Goal: Information Seeking & Learning: Learn about a topic

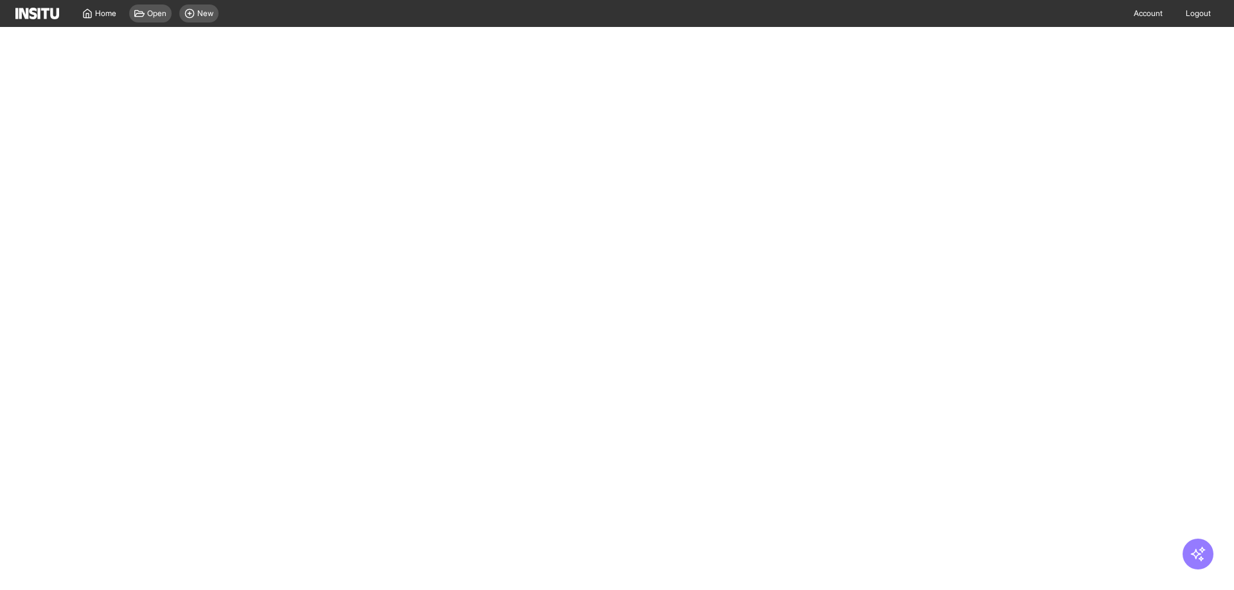
select select "**"
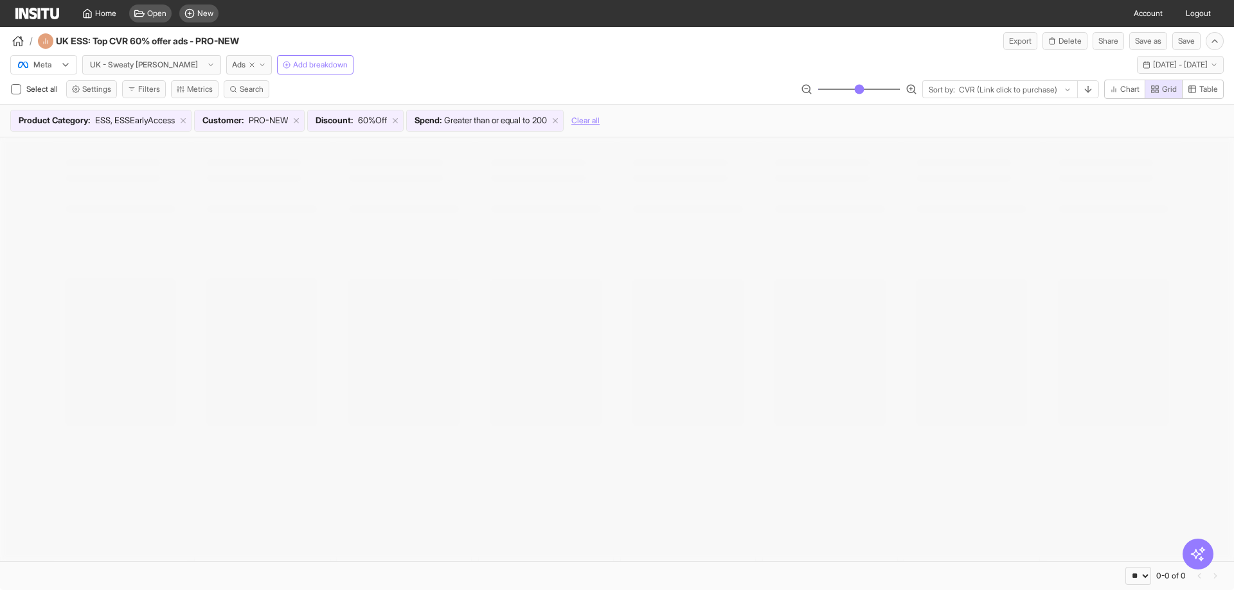
click at [42, 21] on div "Home Open New" at bounding box center [119, 13] width 208 height 27
click at [49, 14] on img at bounding box center [37, 14] width 44 height 12
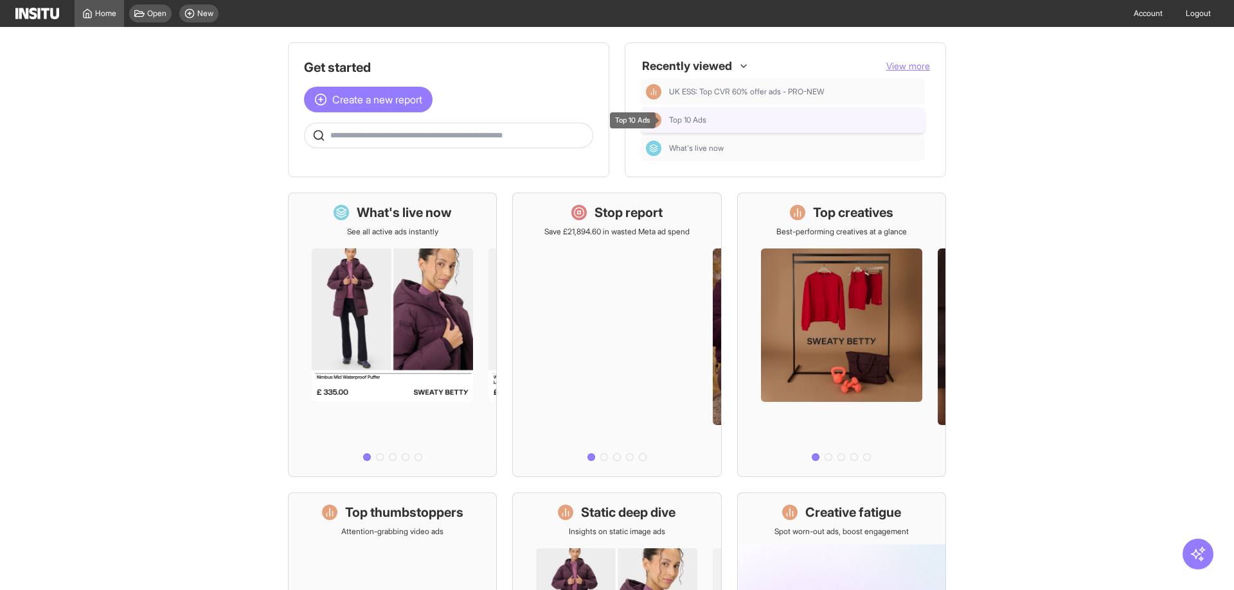
click at [699, 117] on span "Top 10 Ads" at bounding box center [687, 120] width 37 height 10
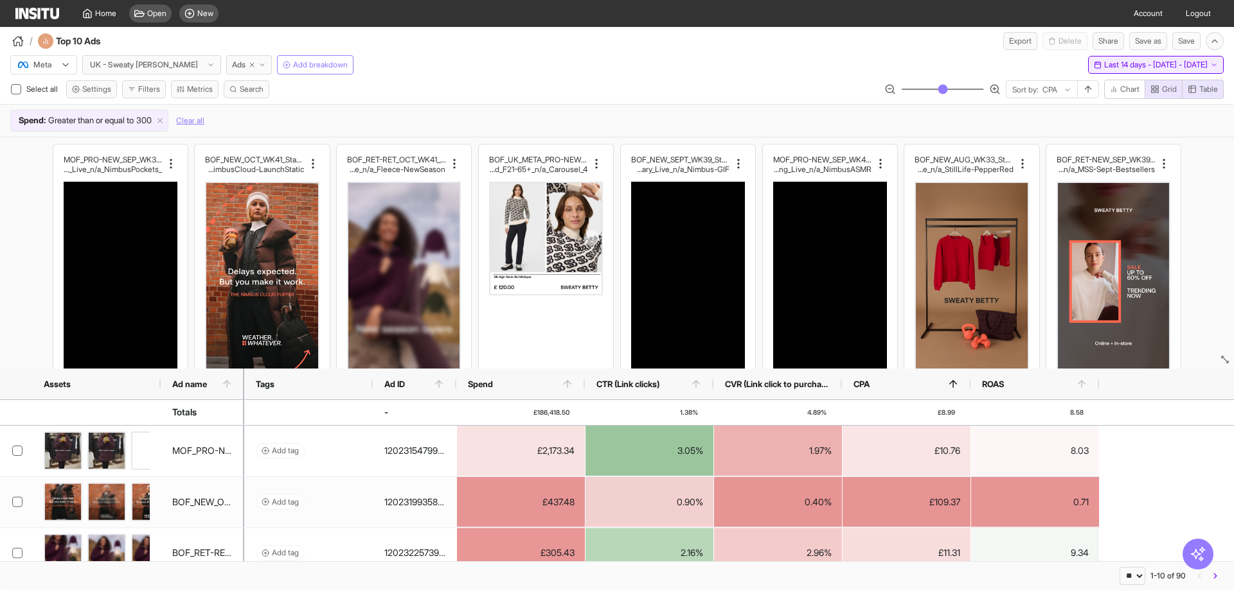
click at [1130, 66] on span "Last 14 days - Fri 26 Sep - Thu 9 Oct, 2025" at bounding box center [1155, 65] width 103 height 10
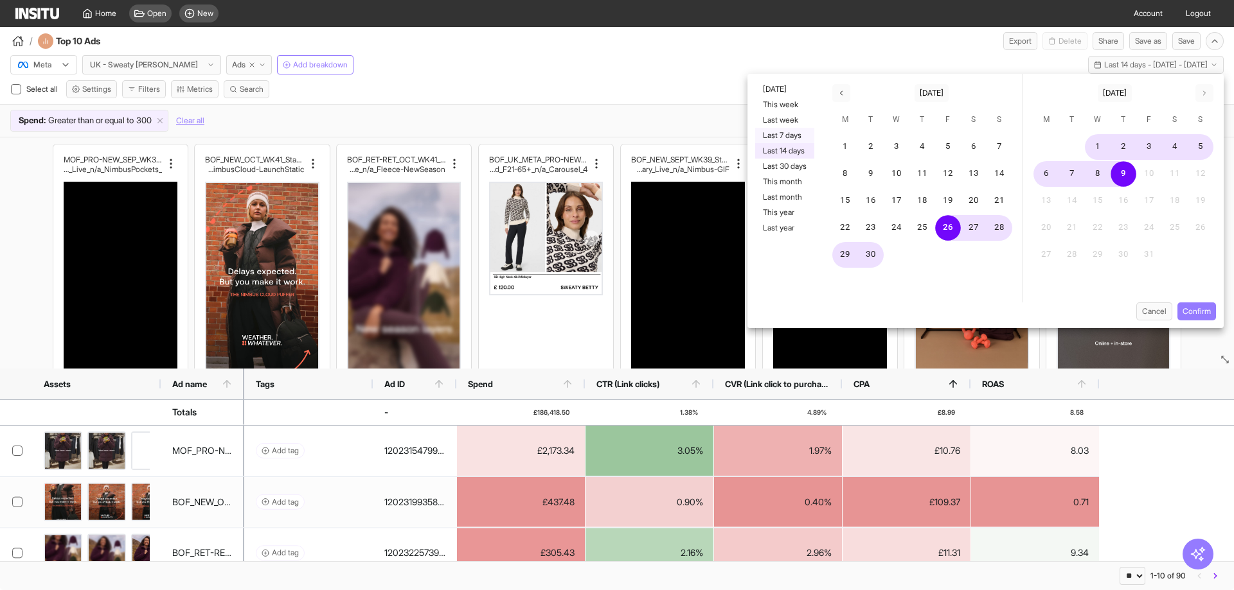
click at [782, 132] on button "Last 7 days" at bounding box center [784, 135] width 59 height 15
click at [1196, 313] on button "Confirm" at bounding box center [1196, 312] width 39 height 18
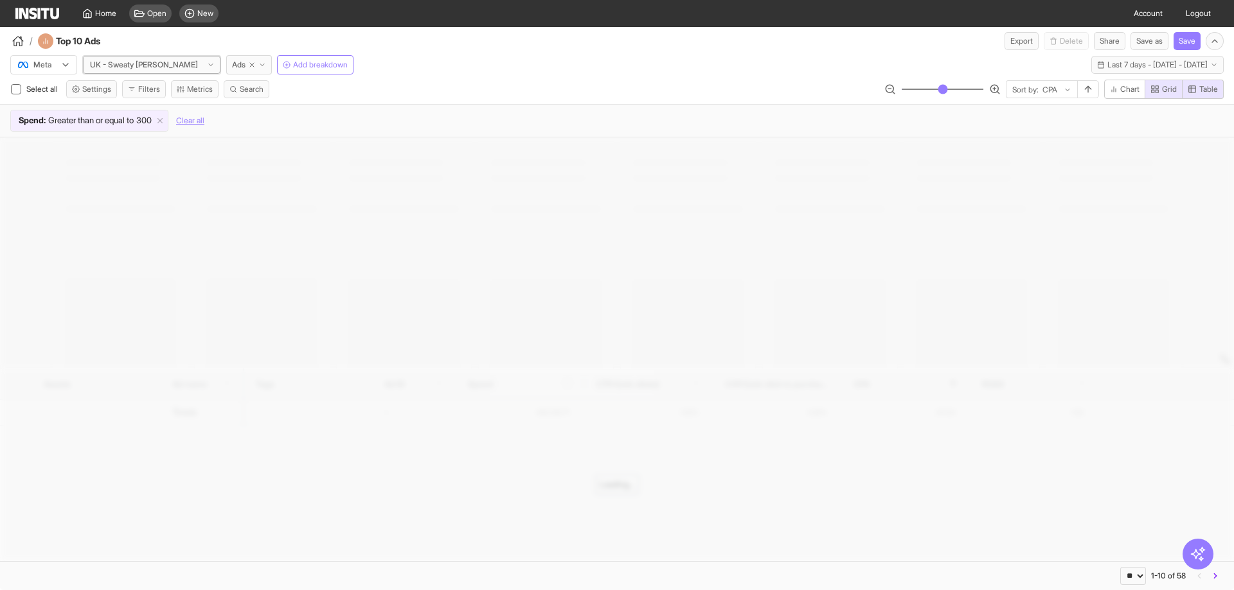
click at [155, 63] on div at bounding box center [144, 64] width 111 height 13
click at [131, 142] on span "EU - Sweaty Betty" at bounding box center [134, 153] width 86 height 23
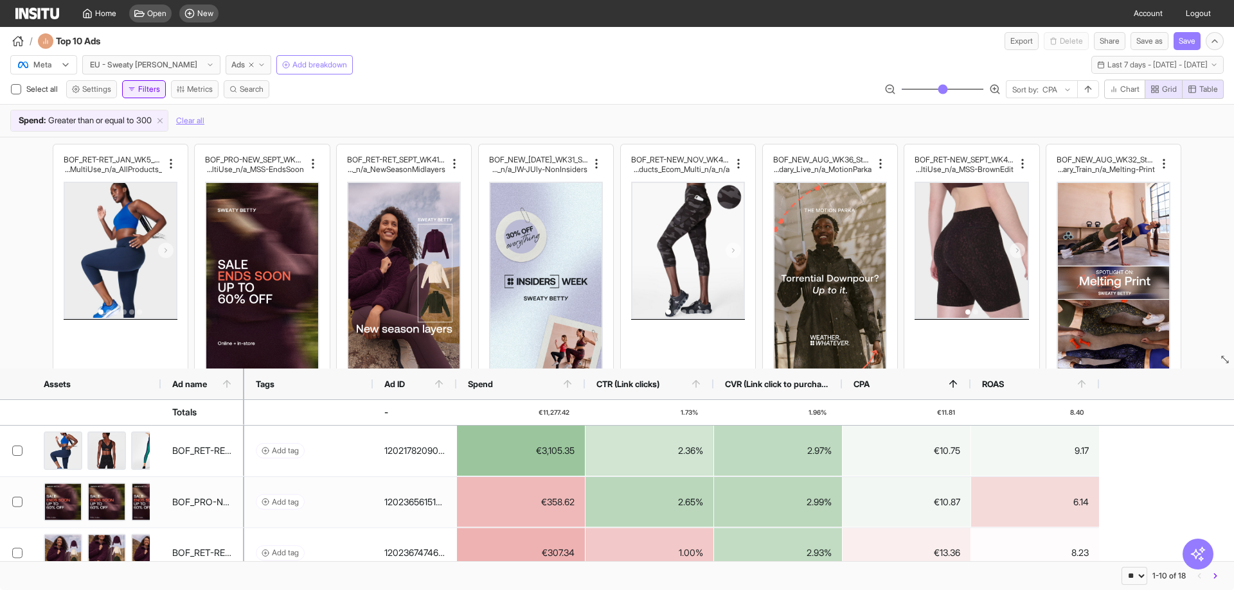
click at [152, 94] on button "Filters" at bounding box center [144, 89] width 44 height 18
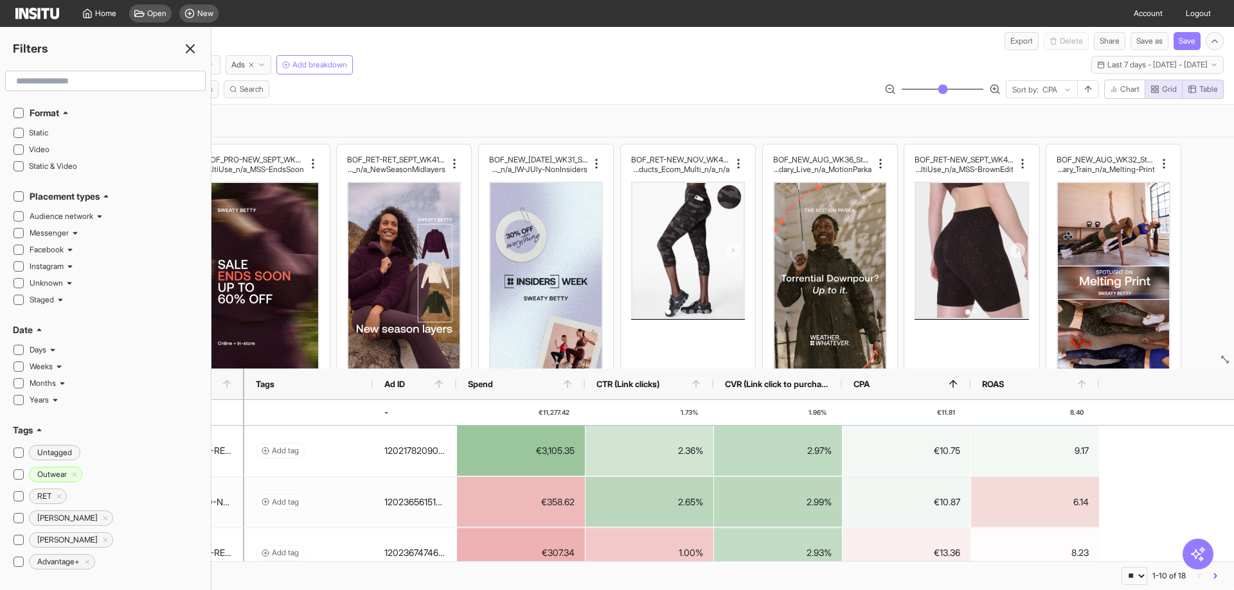
click at [240, 103] on div "Select all Settings Filters Metrics Search Sort by: CPA Chart Grid Table" at bounding box center [617, 92] width 1234 height 24
click at [209, 89] on div at bounding box center [105, 81] width 211 height 21
click at [213, 89] on button "Metrics" at bounding box center [195, 89] width 48 height 18
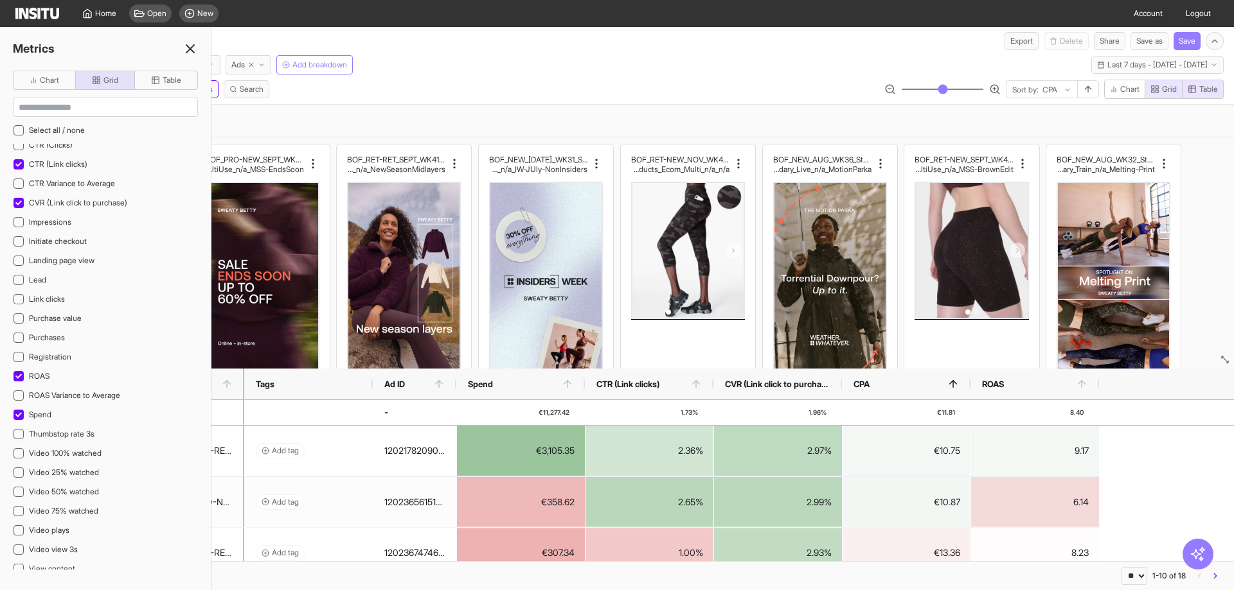
scroll to position [400, 0]
click at [195, 56] on icon at bounding box center [189, 48] width 15 height 15
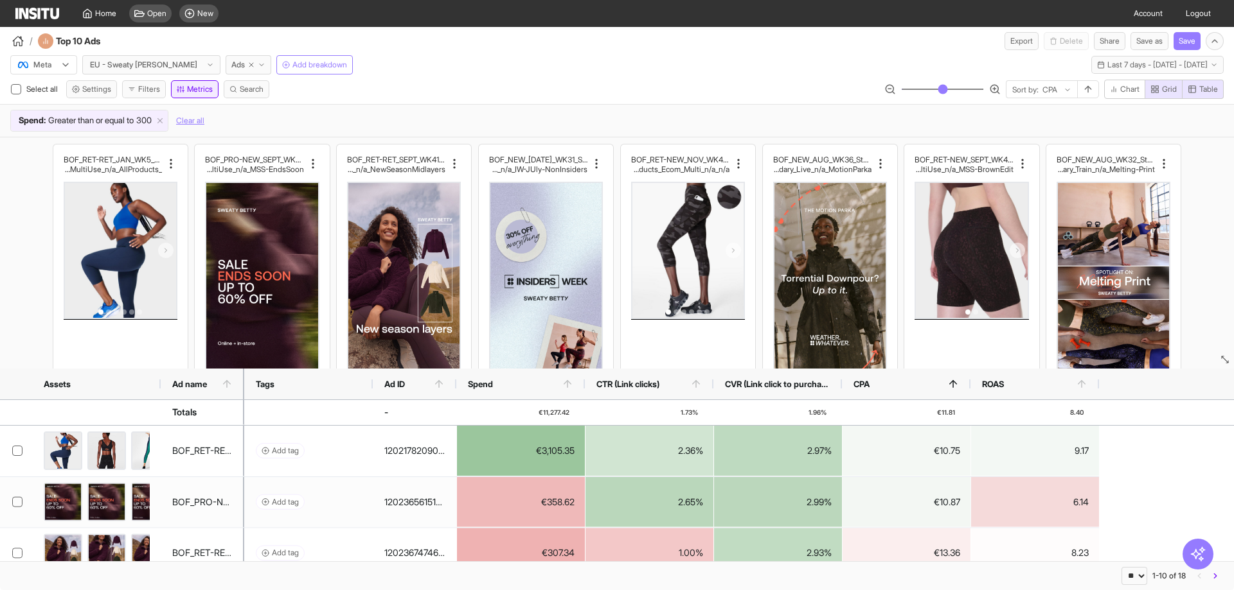
click at [217, 89] on button "Metrics" at bounding box center [195, 89] width 48 height 18
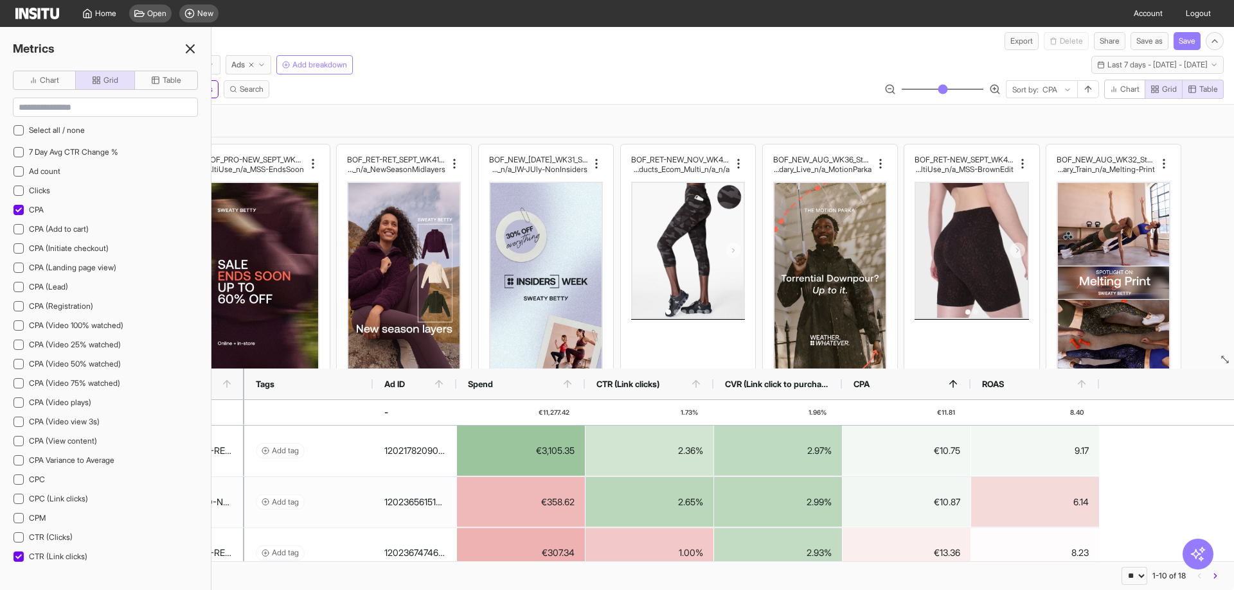
click at [283, 121] on div "Spend : Greater than or equal to 300 Clear all" at bounding box center [616, 121] width 1213 height 22
click at [191, 48] on line at bounding box center [190, 49] width 8 height 8
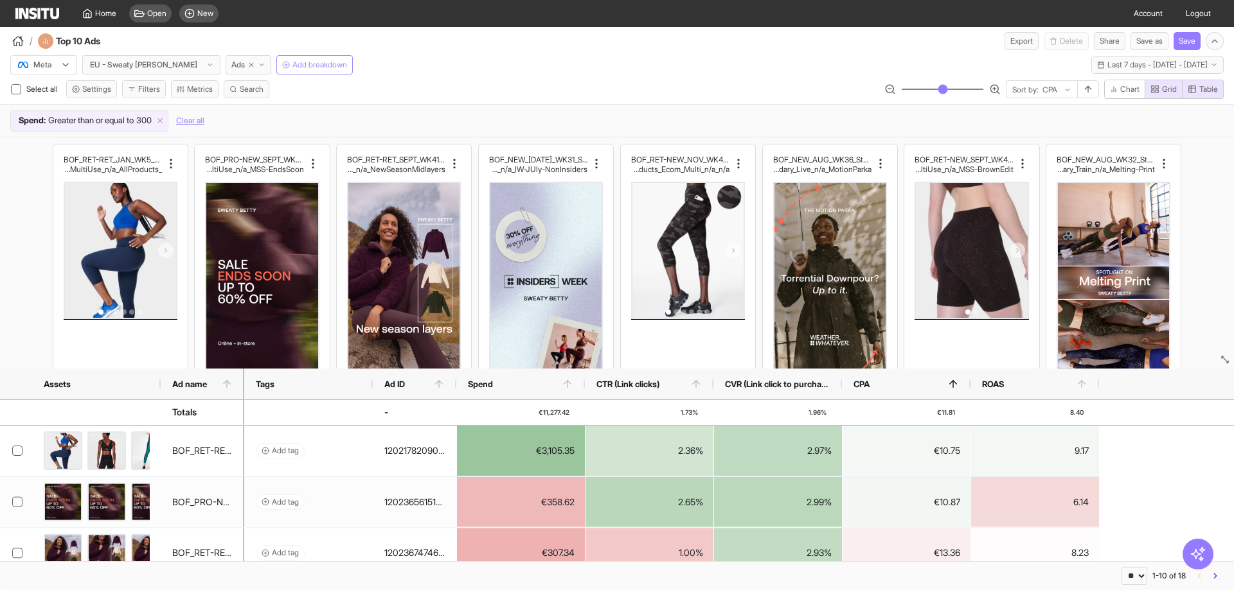
click at [292, 63] on span "Add breakdown" at bounding box center [319, 65] width 55 height 10
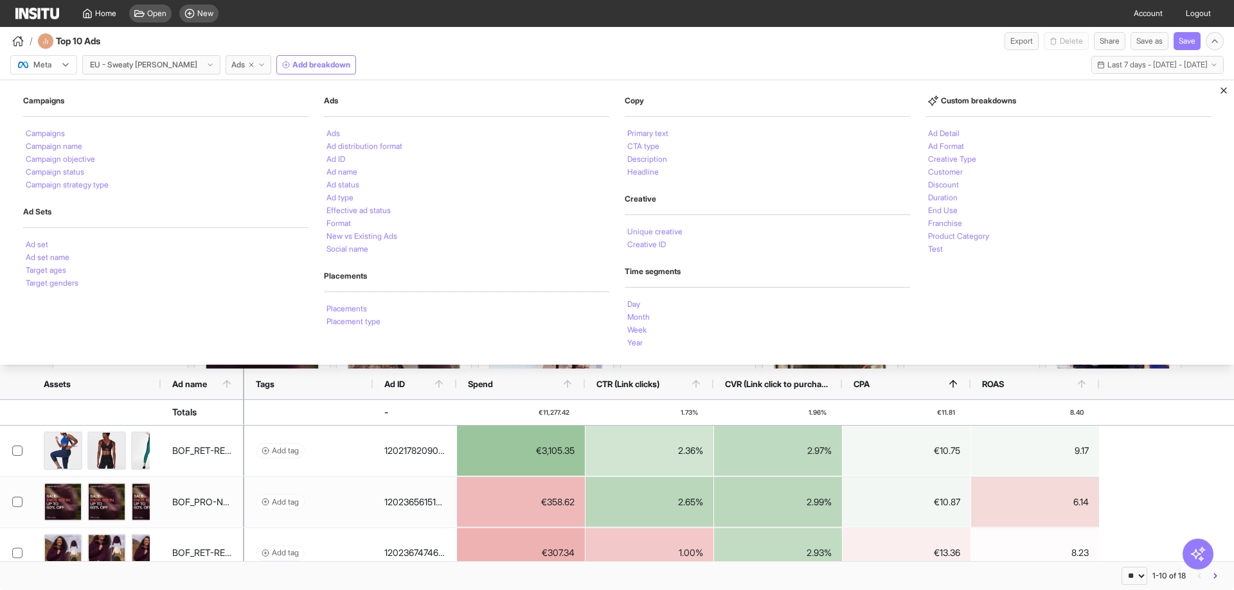
click at [315, 35] on div "/ Top 10 Ads Export Delete Share Save as Save" at bounding box center [617, 38] width 1234 height 23
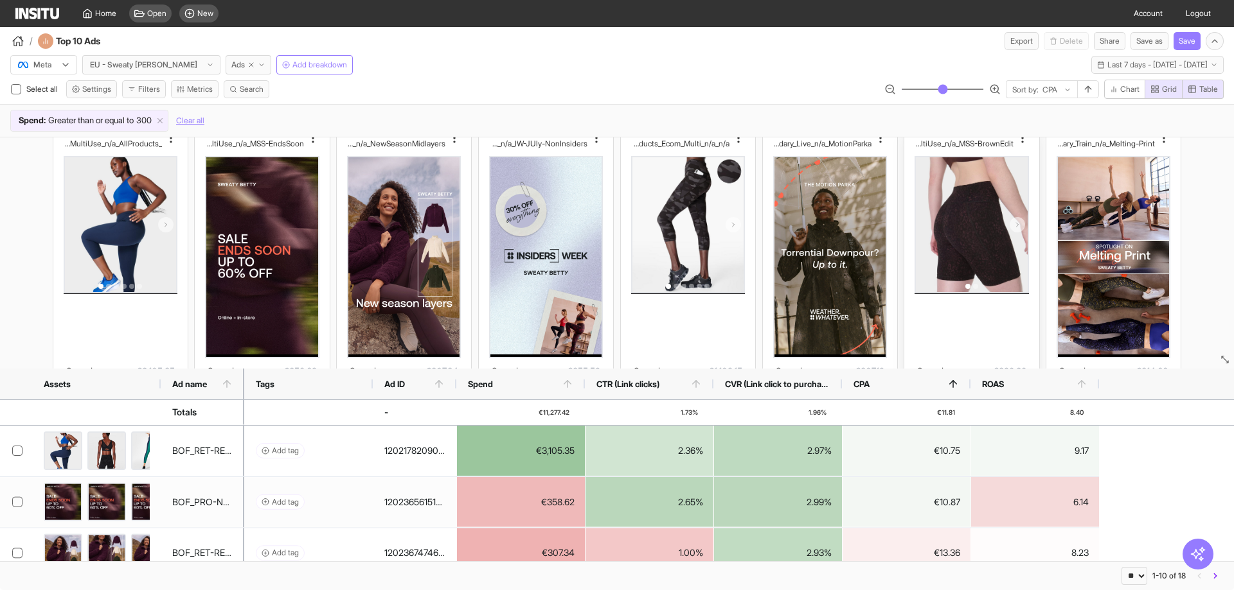
scroll to position [0, 0]
